Goal: Navigation & Orientation: Find specific page/section

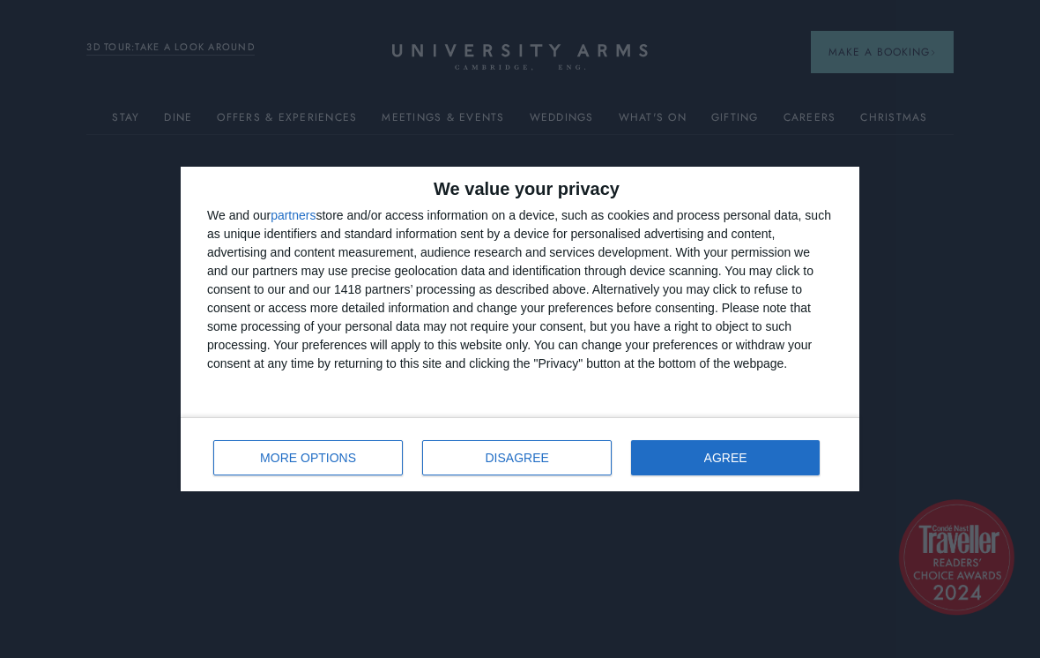
click at [488, 460] on span "DISAGREE" at bounding box center [517, 457] width 63 height 12
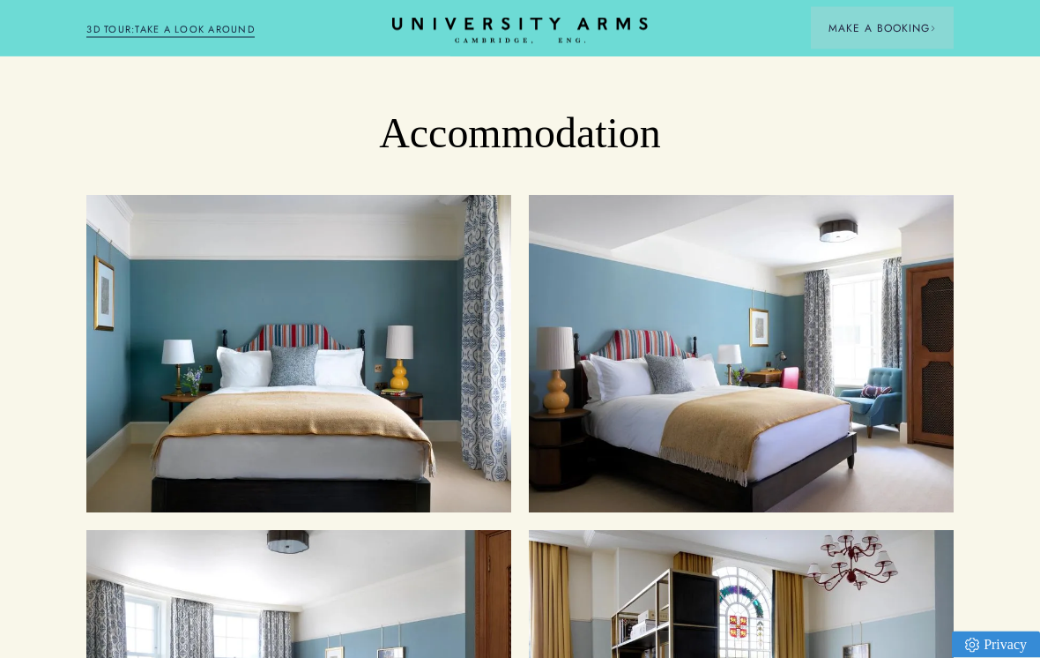
scroll to position [1741, 0]
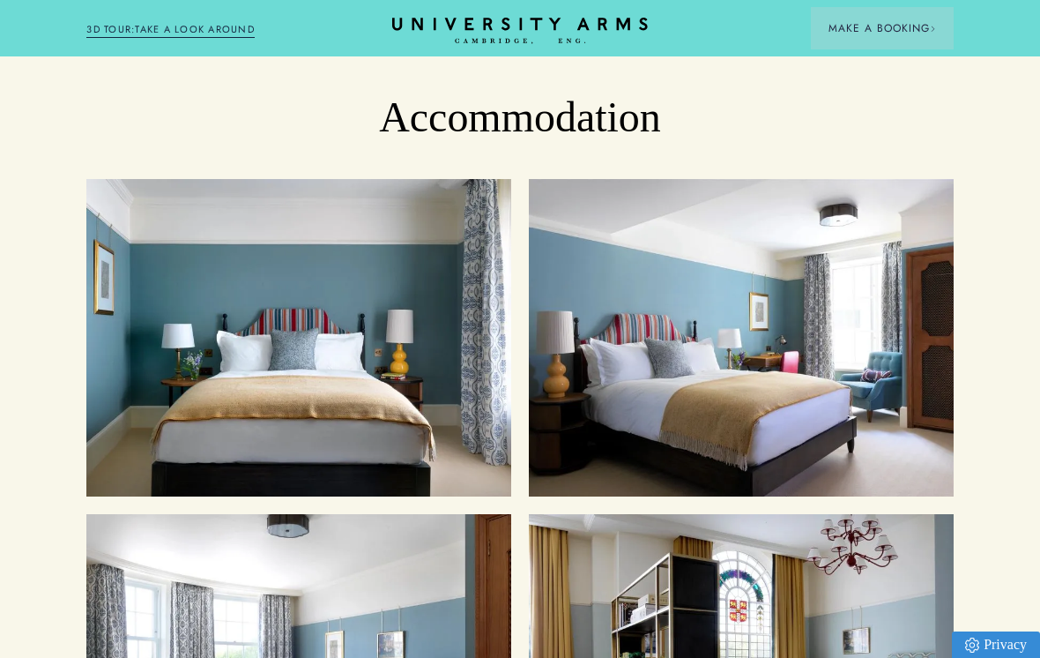
click at [227, 549] on h3 "Superior Rooms" at bounding box center [217, 568] width 191 height 39
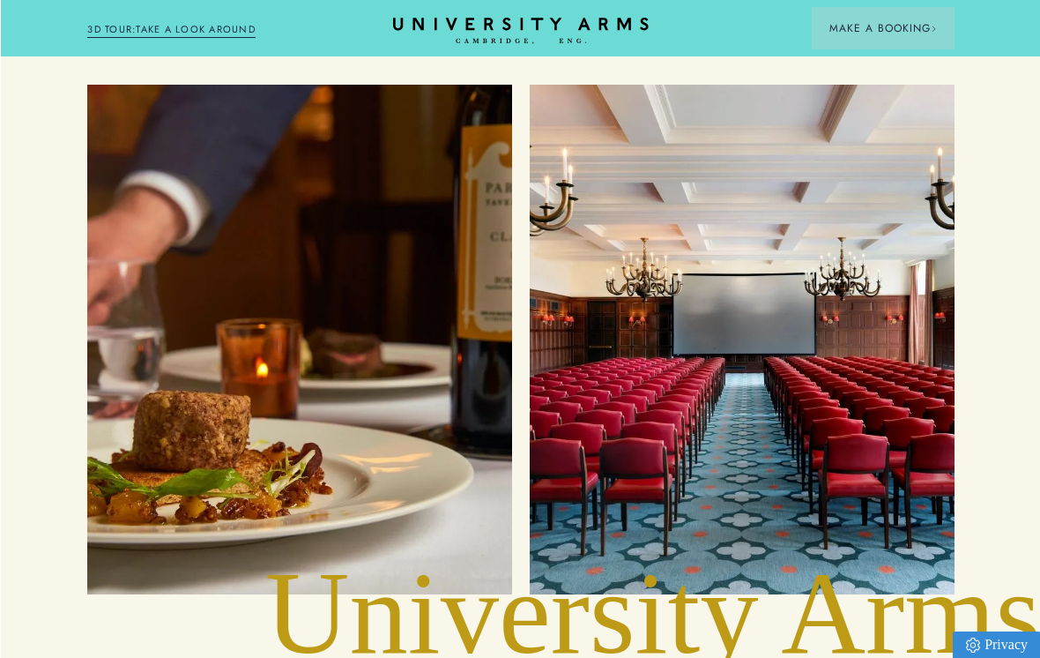
scroll to position [3637, 1]
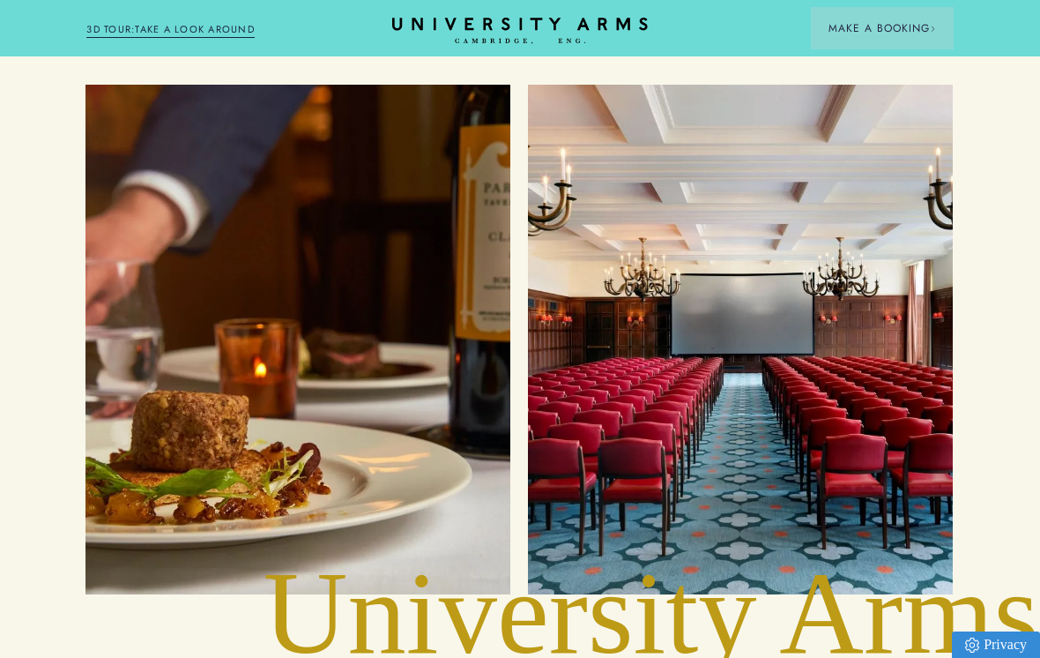
click at [182, 120] on h3 "Food and Drink" at bounding box center [213, 139] width 185 height 39
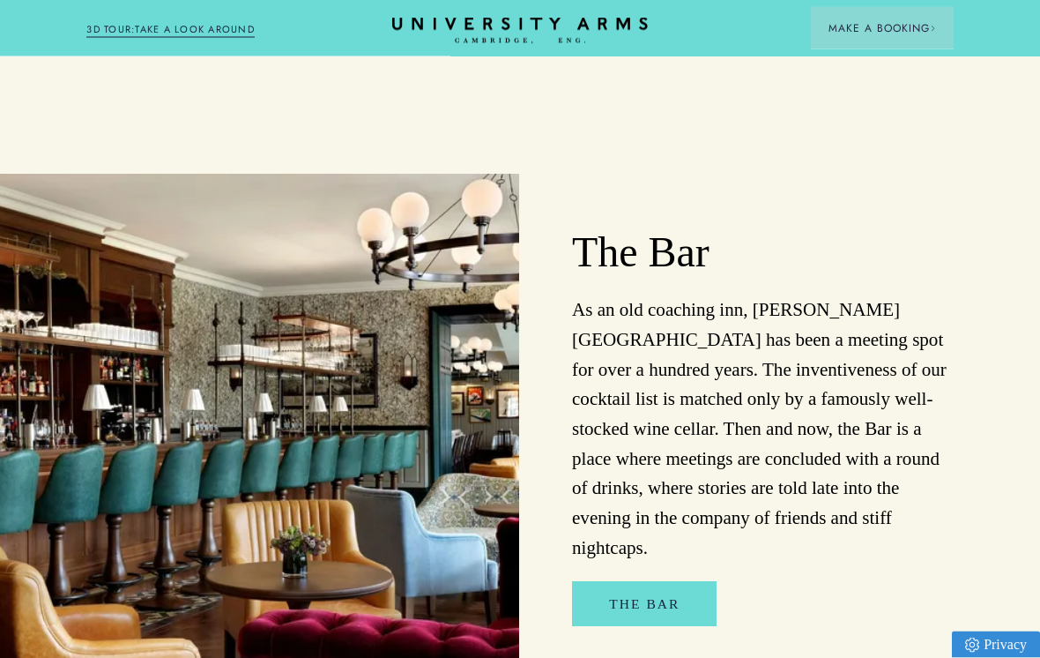
scroll to position [915, 1]
click at [152, 528] on img at bounding box center [259, 426] width 520 height 505
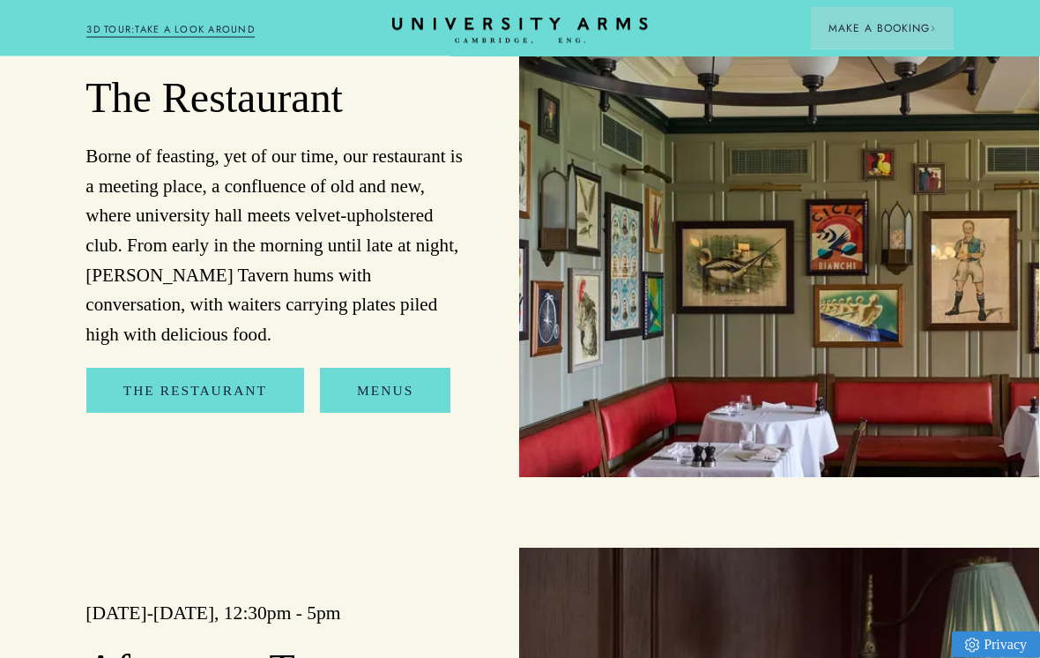
scroll to position [1656, 1]
click at [365, 376] on link "Menus" at bounding box center [385, 390] width 130 height 45
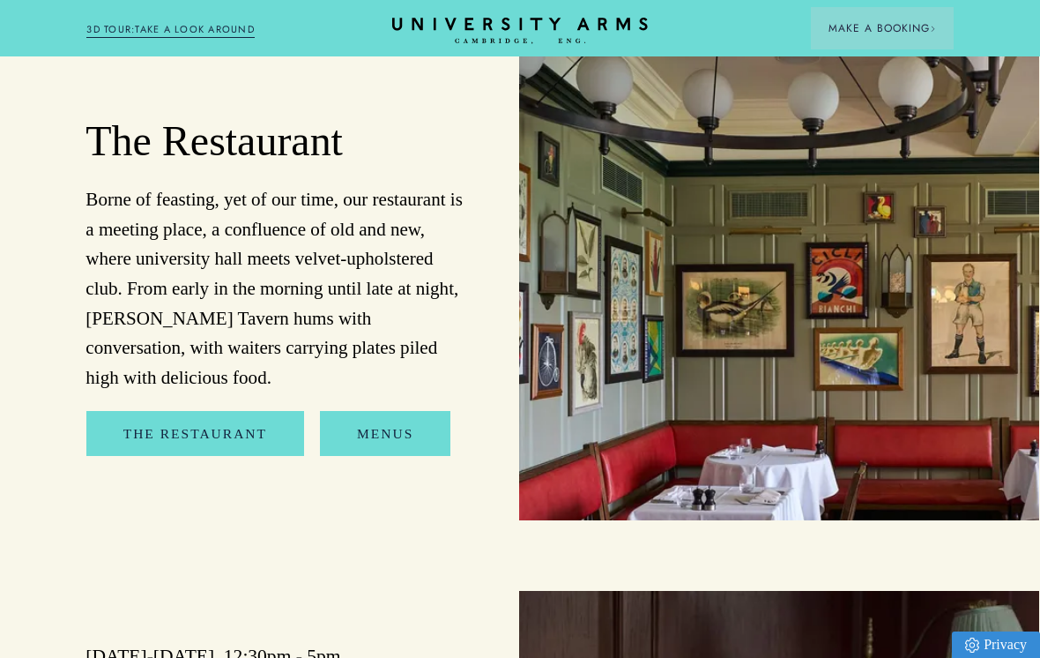
scroll to position [1611, 1]
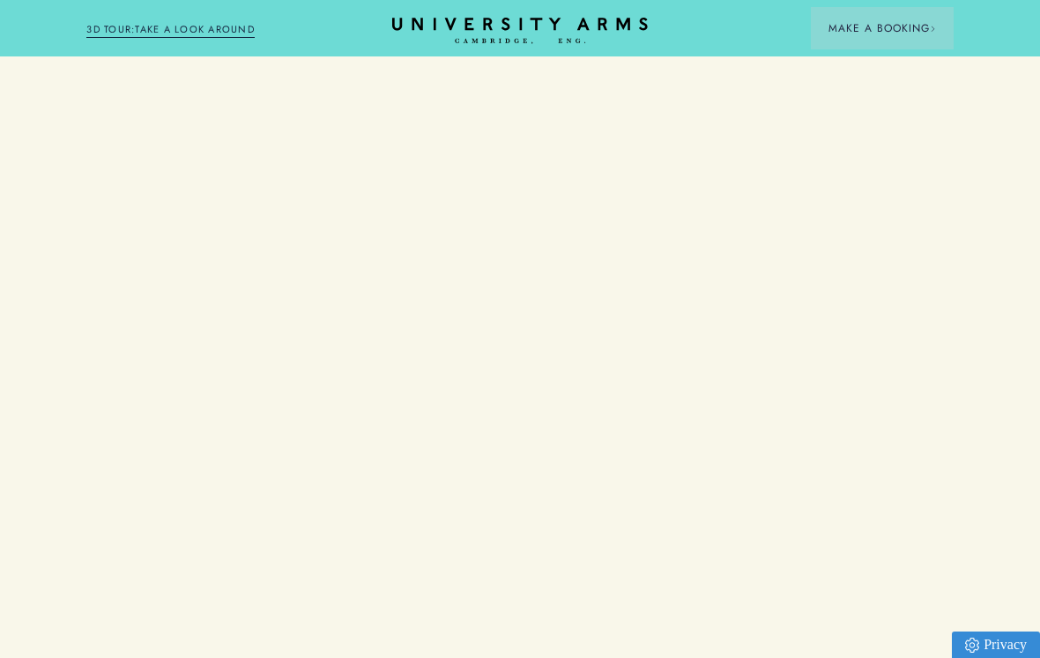
scroll to position [1741, 0]
